Goal: Communication & Community: Participate in discussion

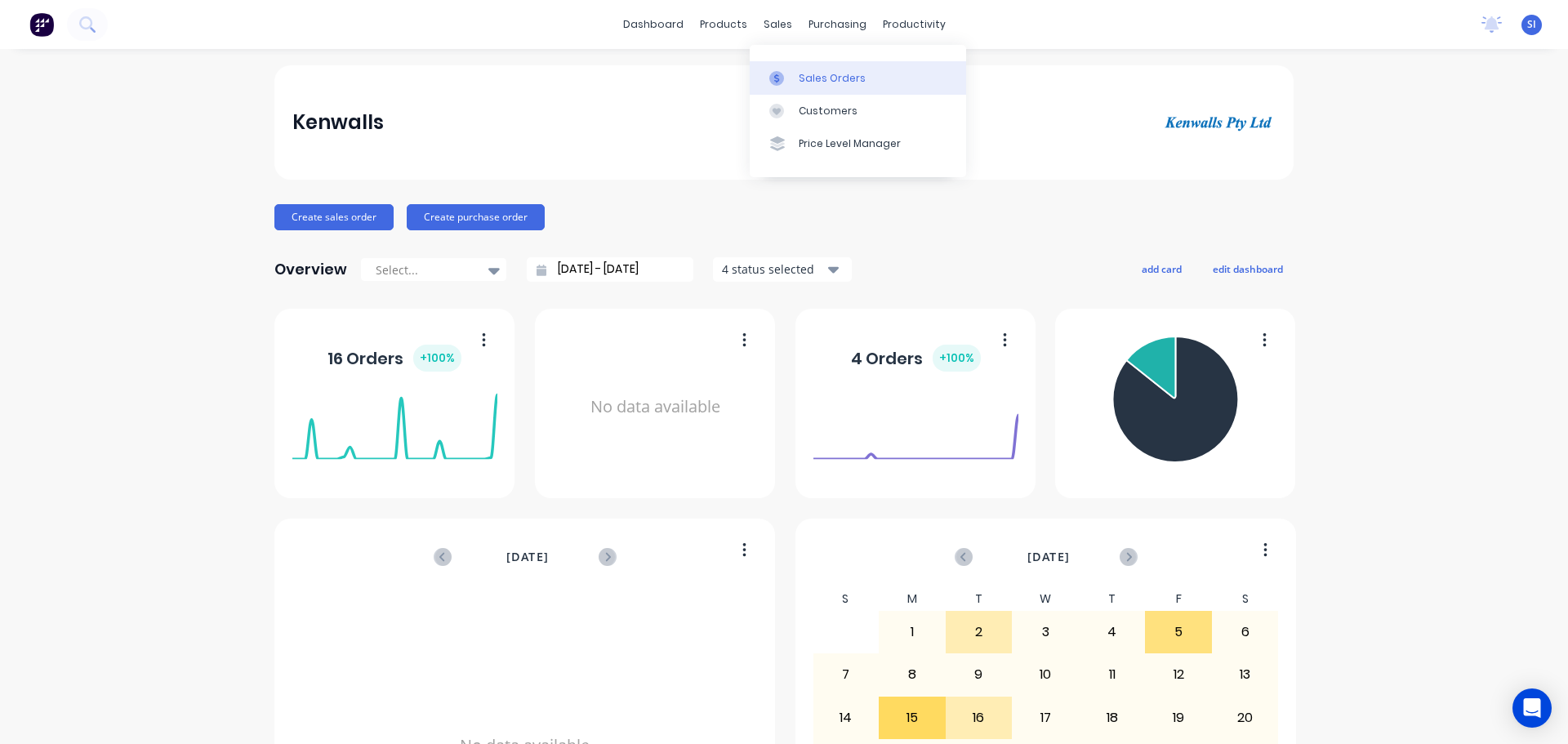
click at [799, 76] on div "Sales Orders" at bounding box center [833, 78] width 67 height 15
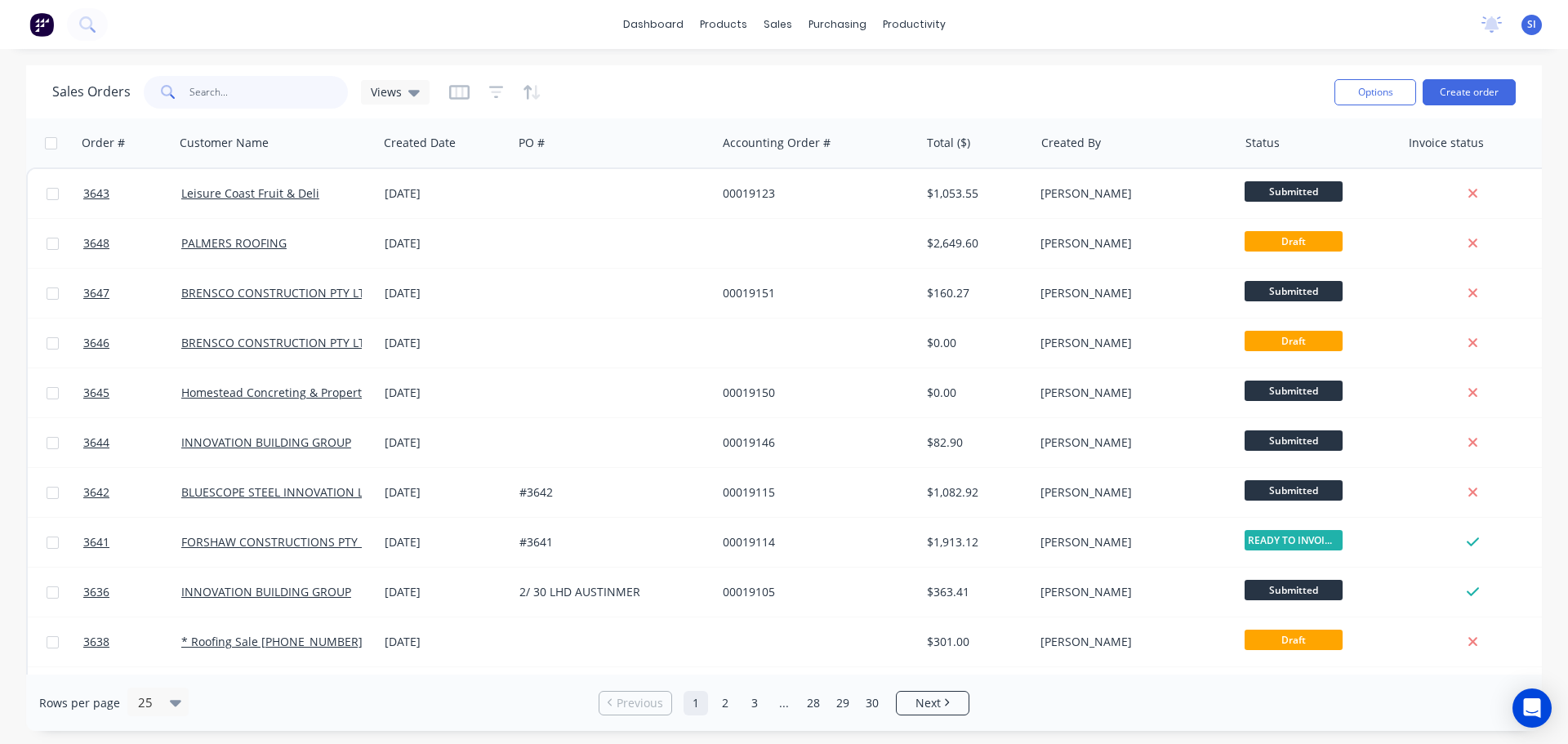
click at [208, 89] on input "text" at bounding box center [269, 92] width 159 height 33
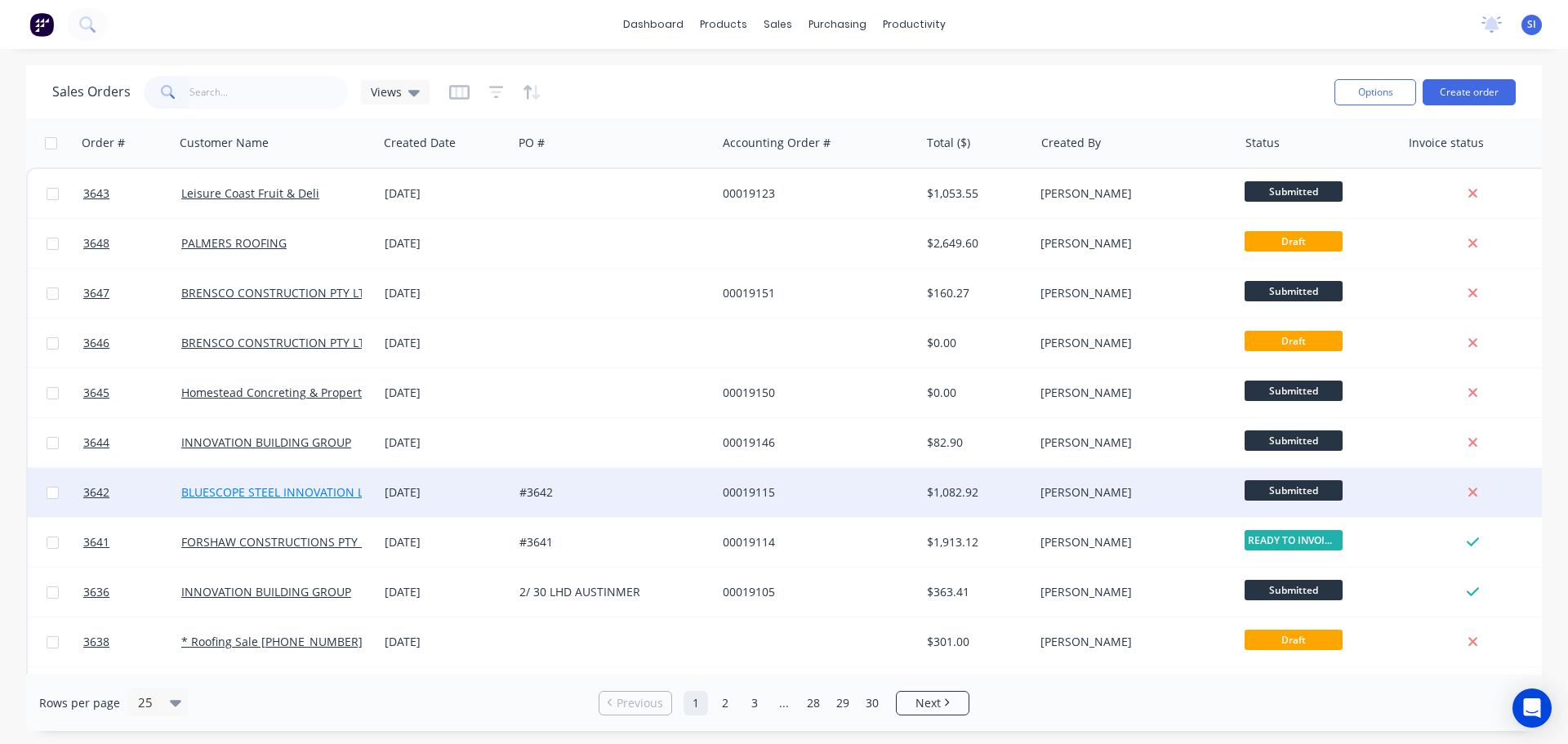
click at [241, 497] on link "BLUESCOPE STEEL INNOVATION LABS" at bounding box center [283, 492] width 203 height 16
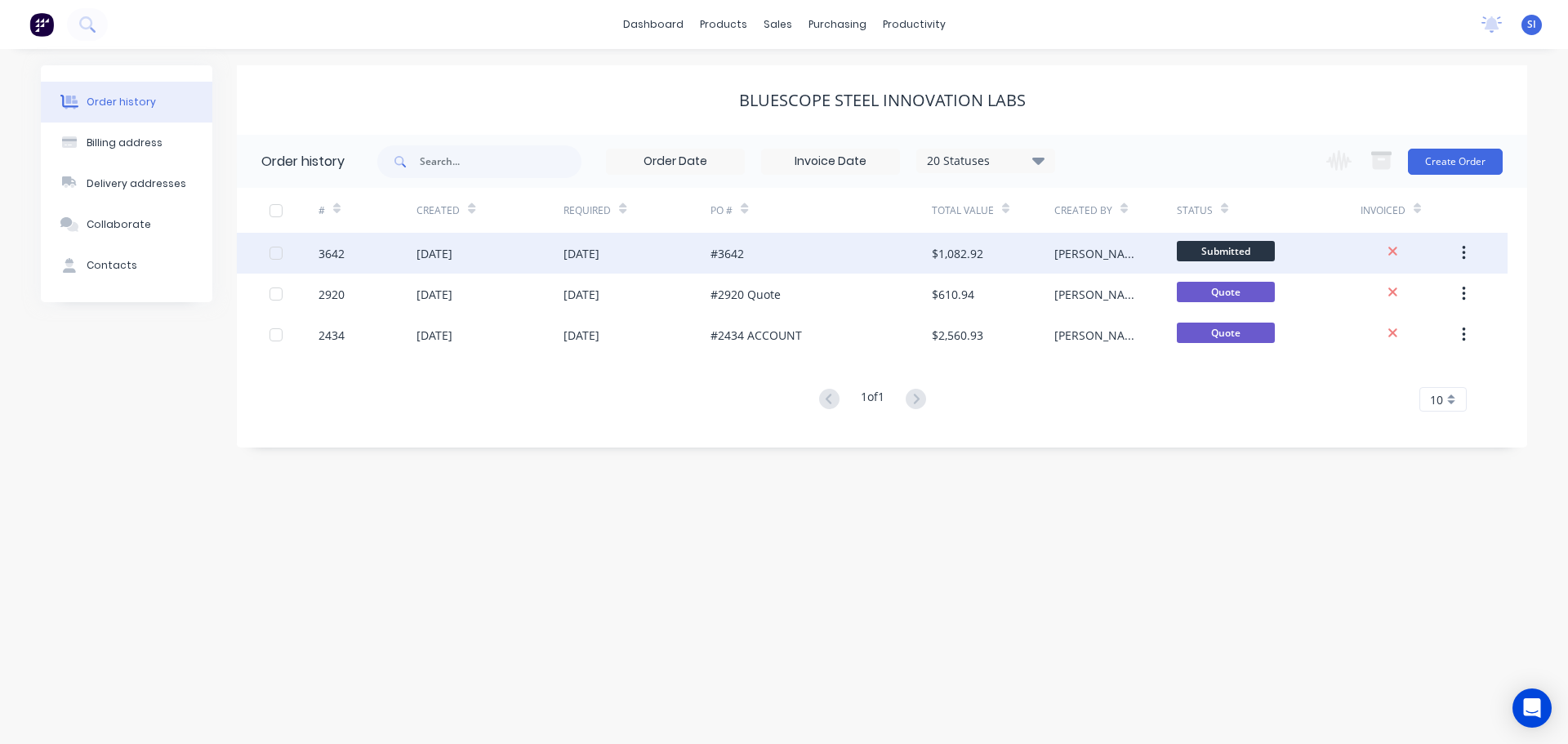
click at [428, 257] on div "[DATE]" at bounding box center [434, 253] width 36 height 17
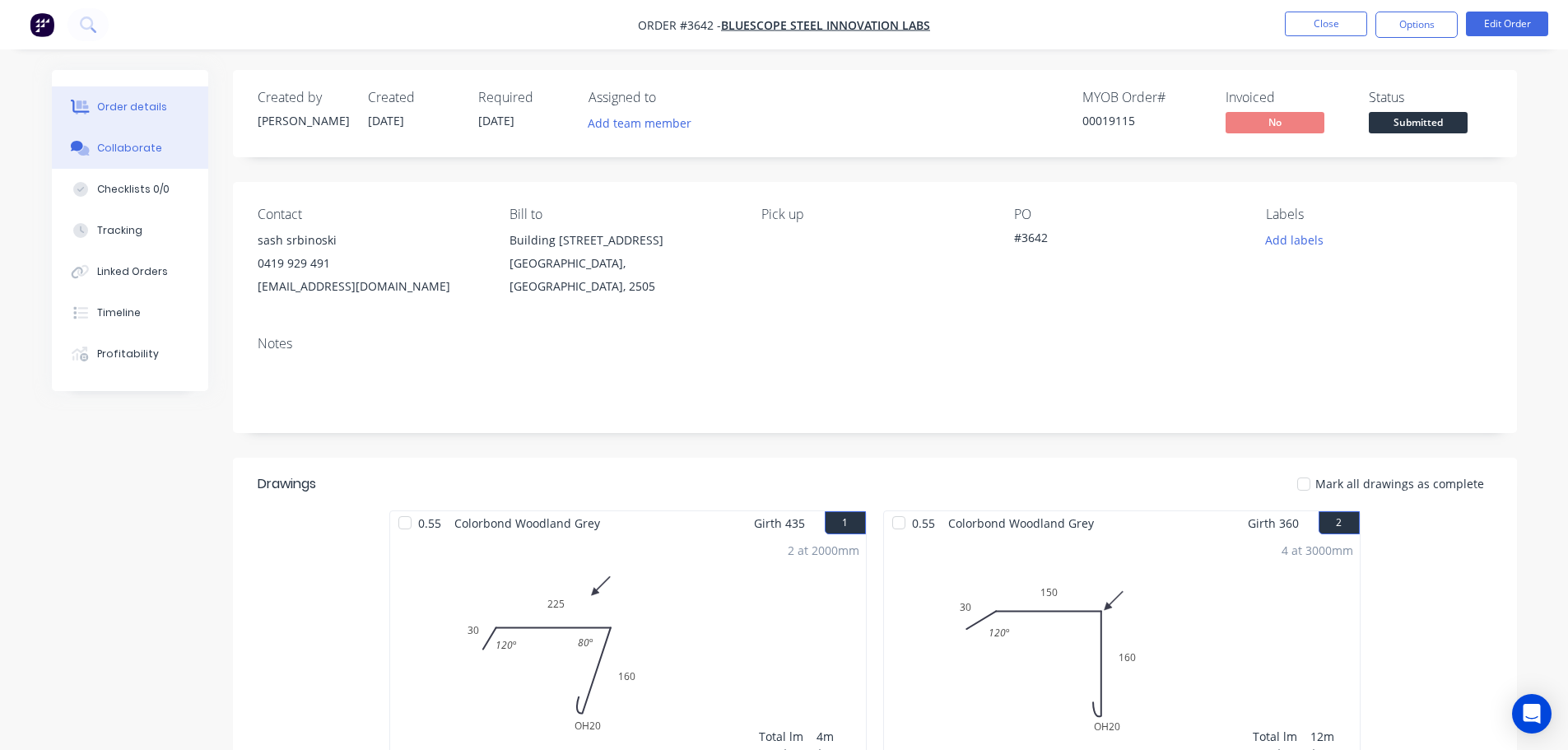
click at [122, 148] on div "Collaborate" at bounding box center [129, 148] width 65 height 15
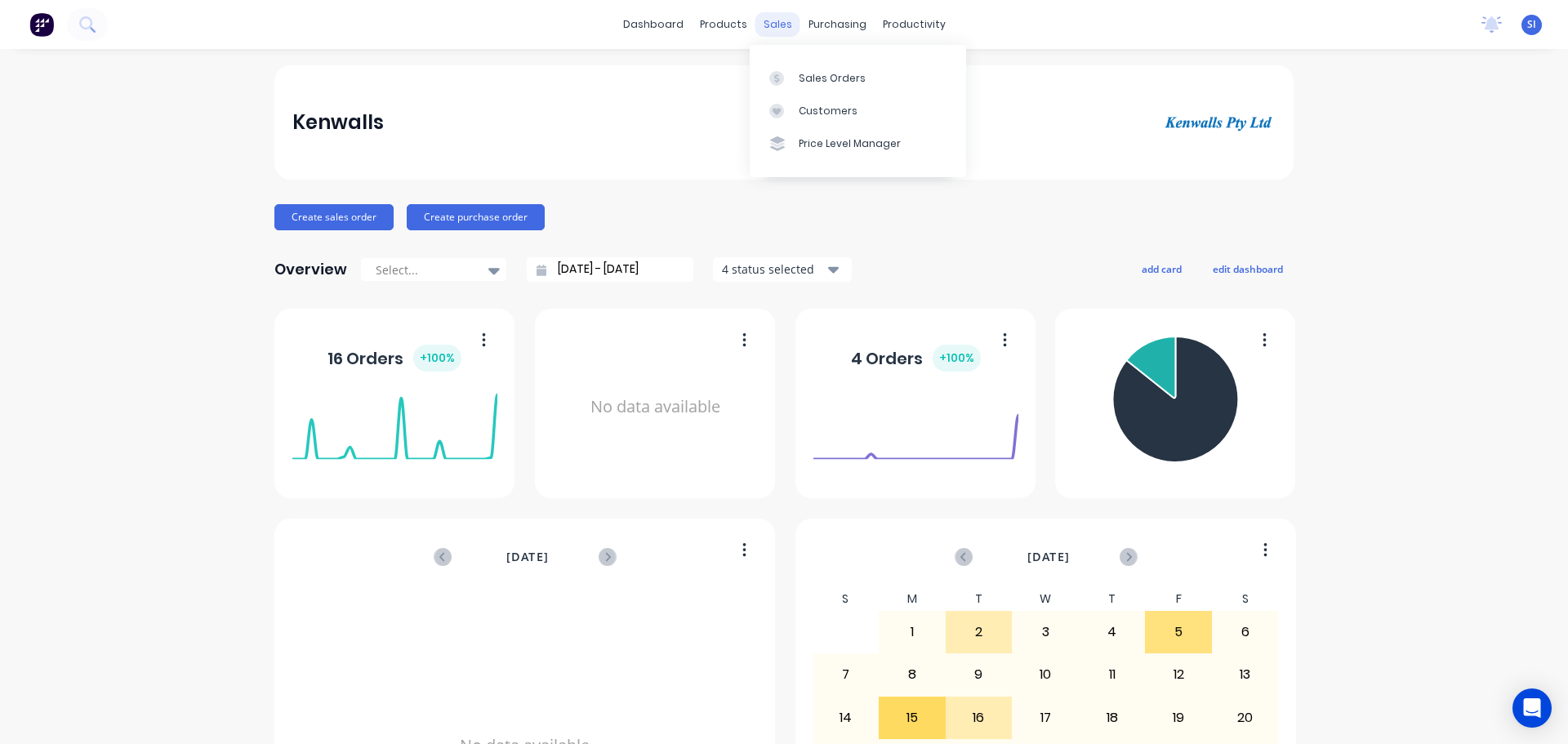
click at [772, 28] on div "sales" at bounding box center [778, 24] width 45 height 24
click at [819, 84] on div "Sales Orders" at bounding box center [833, 78] width 67 height 15
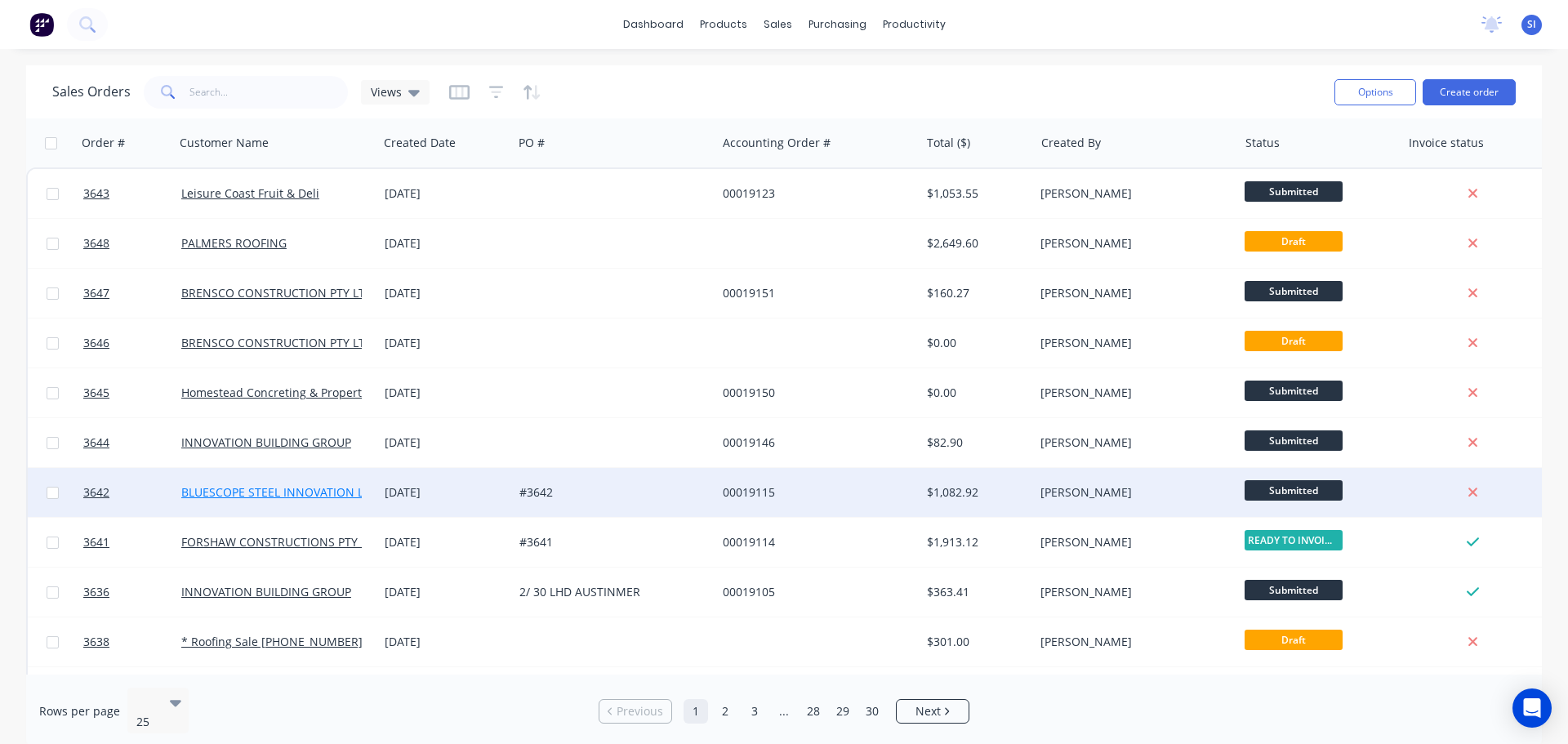
click at [216, 492] on link "BLUESCOPE STEEL INNOVATION LABS" at bounding box center [283, 492] width 203 height 16
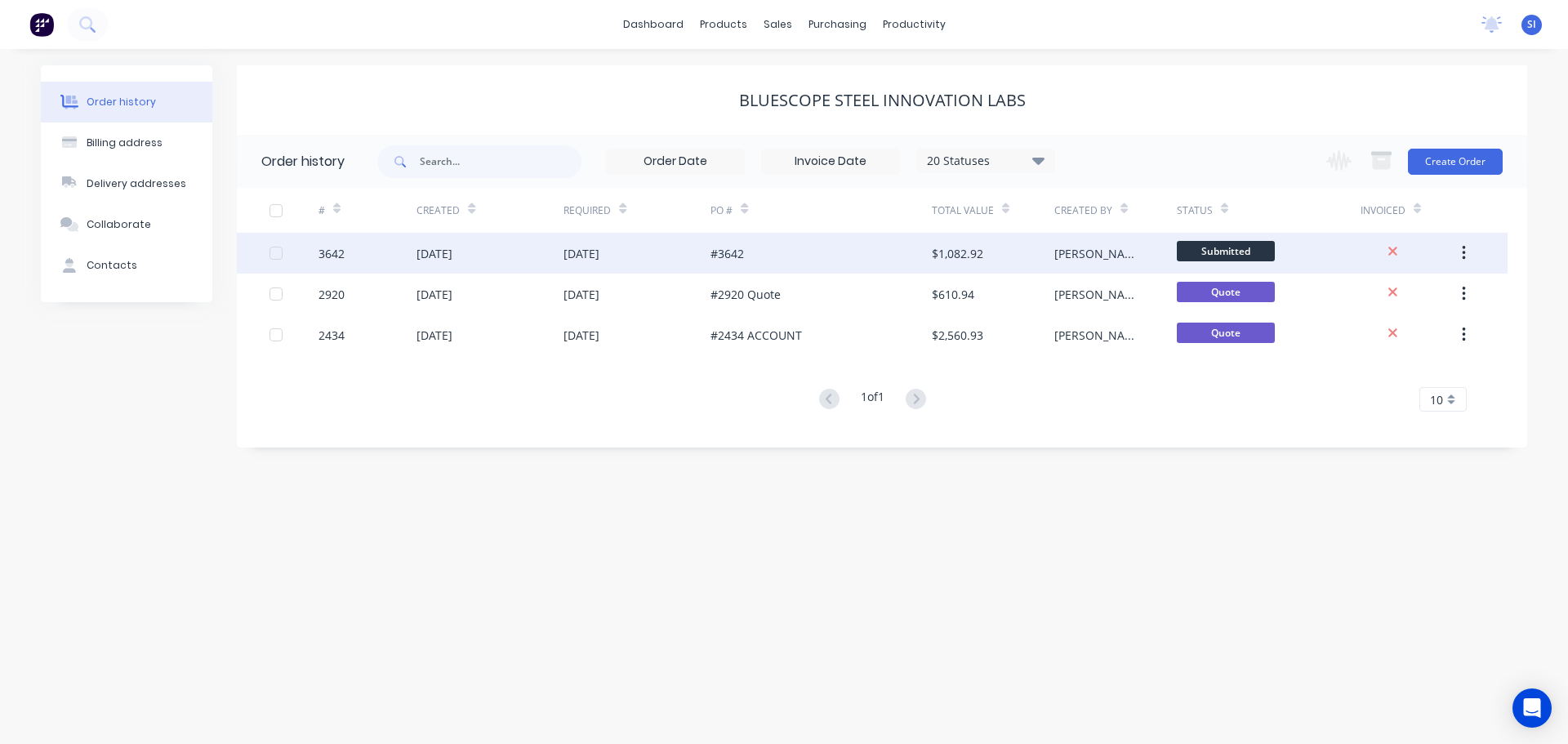
click at [453, 256] on div "[DATE]" at bounding box center [434, 253] width 36 height 17
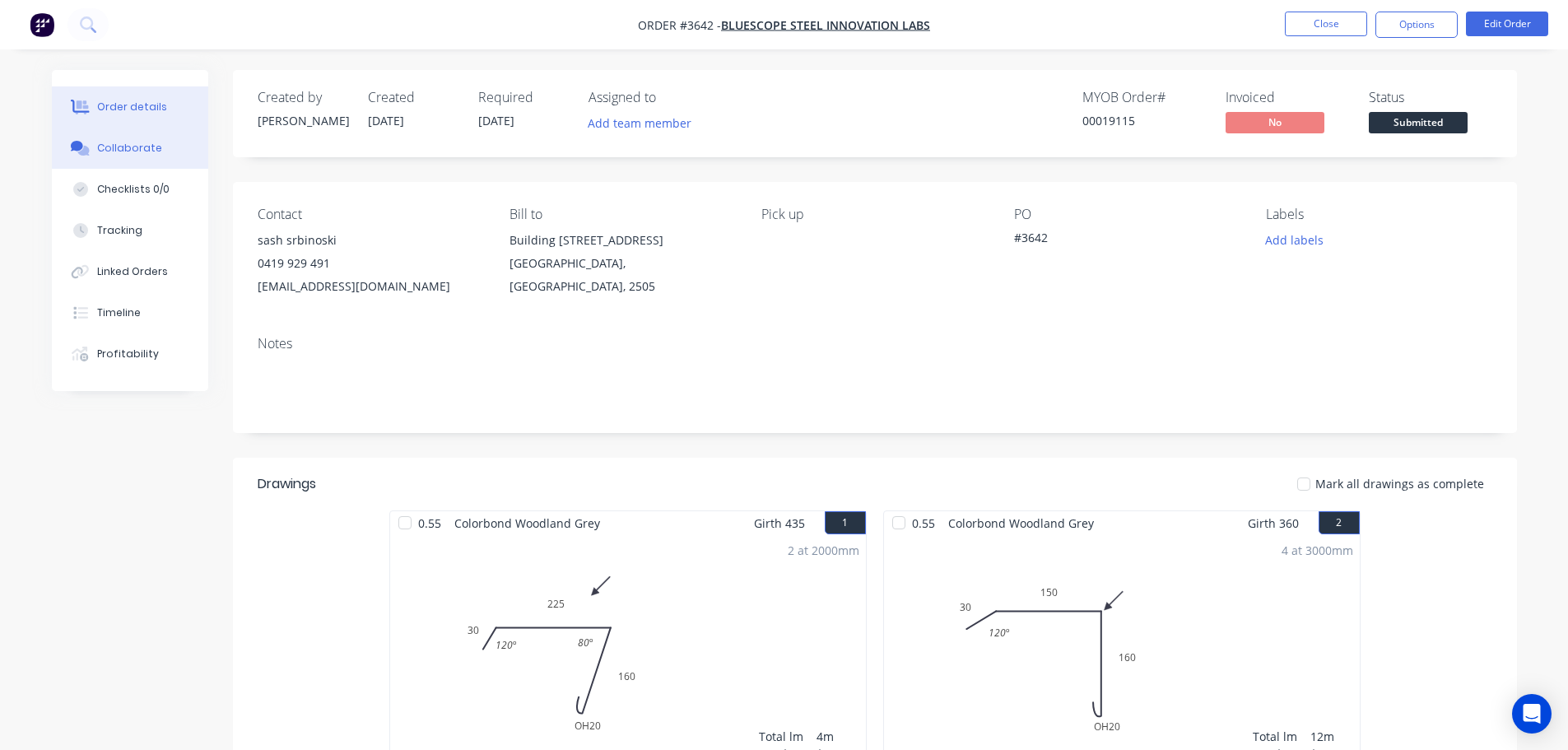
click at [128, 143] on div "Collaborate" at bounding box center [129, 148] width 65 height 15
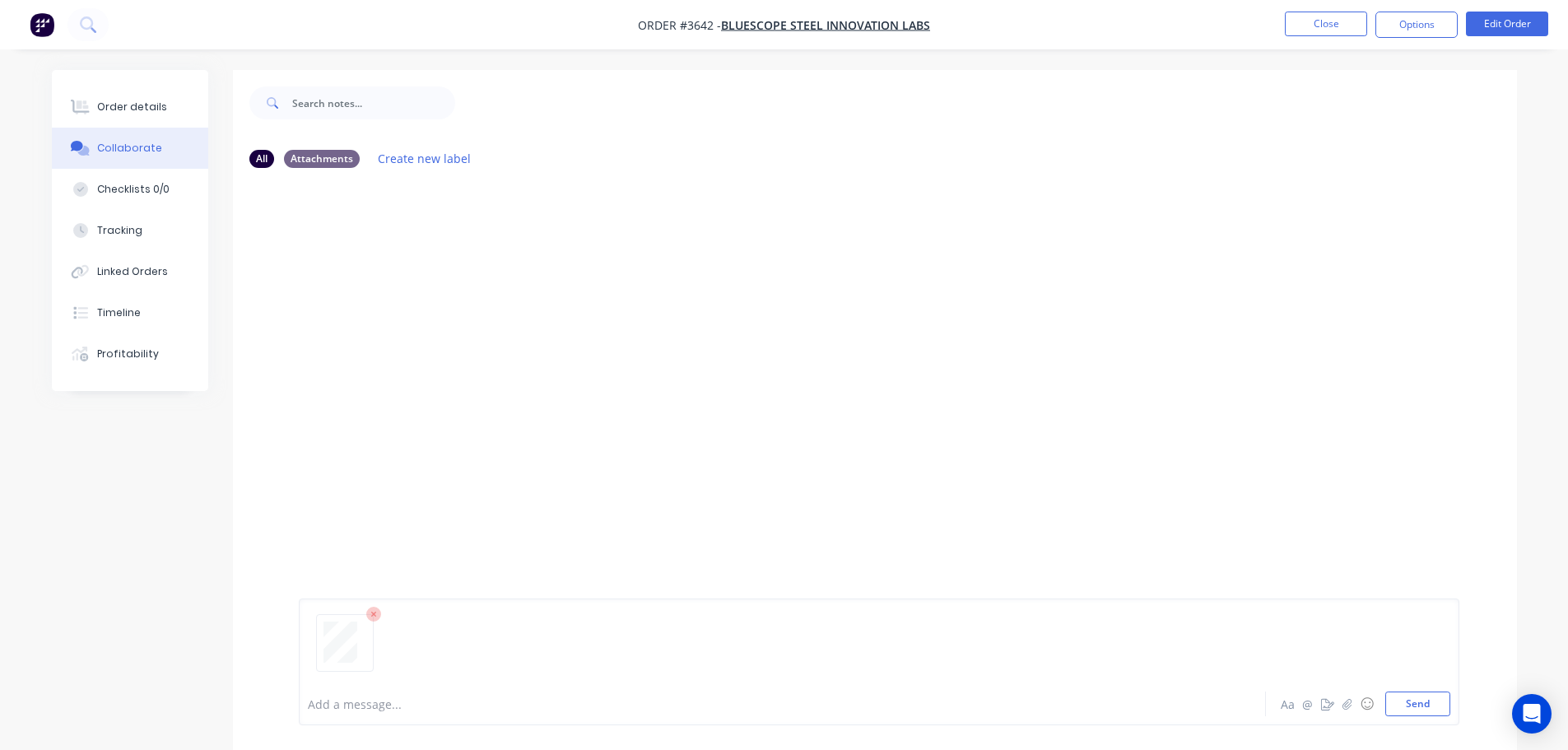
click at [403, 692] on div "Add a message..." at bounding box center [736, 704] width 857 height 24
click at [498, 415] on div at bounding box center [875, 431] width 1284 height 501
click at [1426, 702] on button "Send" at bounding box center [1417, 704] width 65 height 24
